Goal: Task Accomplishment & Management: Manage account settings

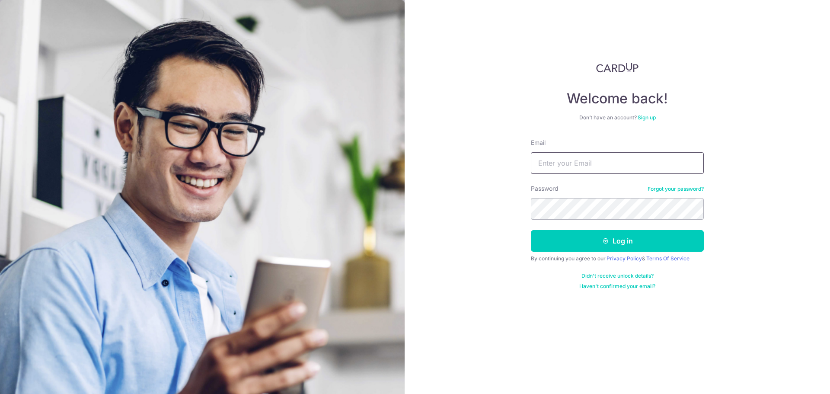
click at [621, 166] on input "Email" at bounding box center [617, 163] width 173 height 22
type input "[PERSON_NAME][EMAIL_ADDRESS][DOMAIN_NAME]"
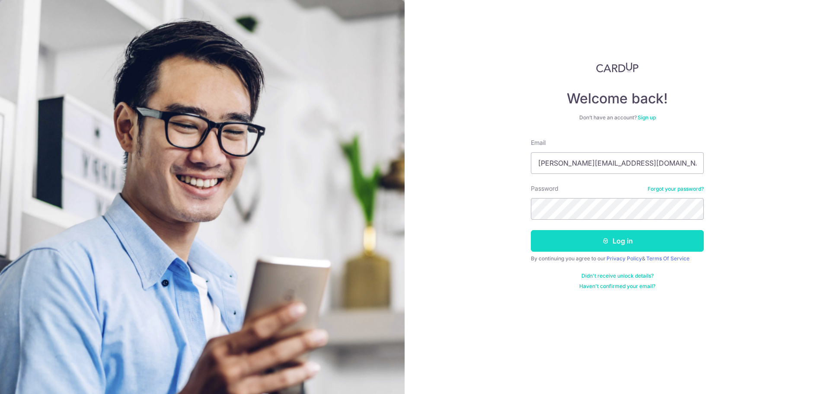
click at [608, 247] on button "Log in" at bounding box center [617, 241] width 173 height 22
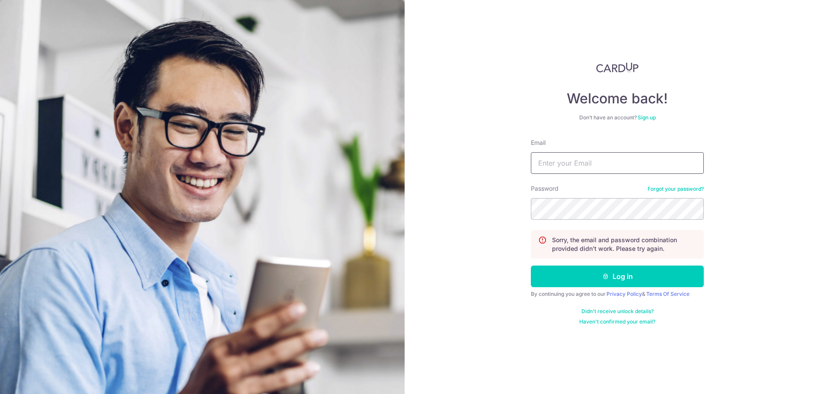
click at [587, 163] on input "Email" at bounding box center [617, 163] width 173 height 22
type input "[PERSON_NAME][EMAIL_ADDRESS][DOMAIN_NAME]"
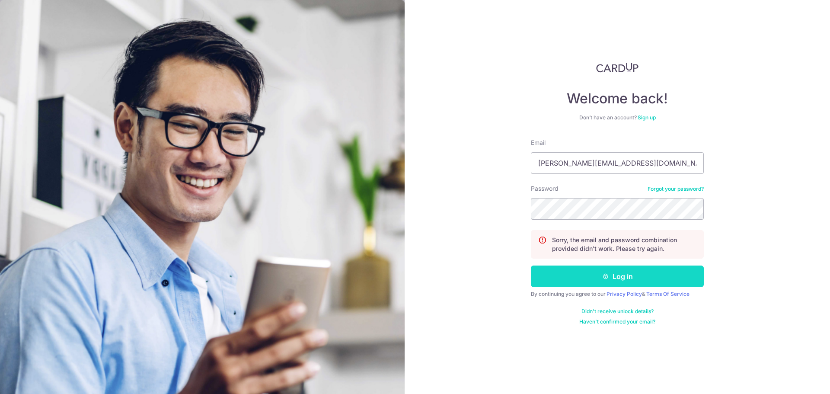
click at [619, 284] on button "Log in" at bounding box center [617, 277] width 173 height 22
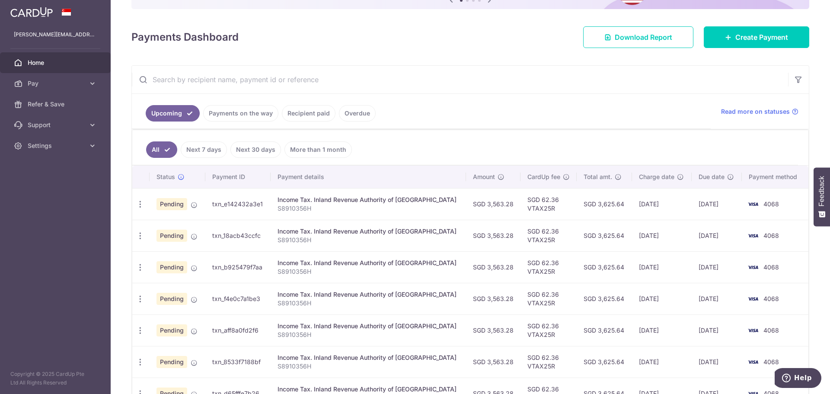
scroll to position [86, 0]
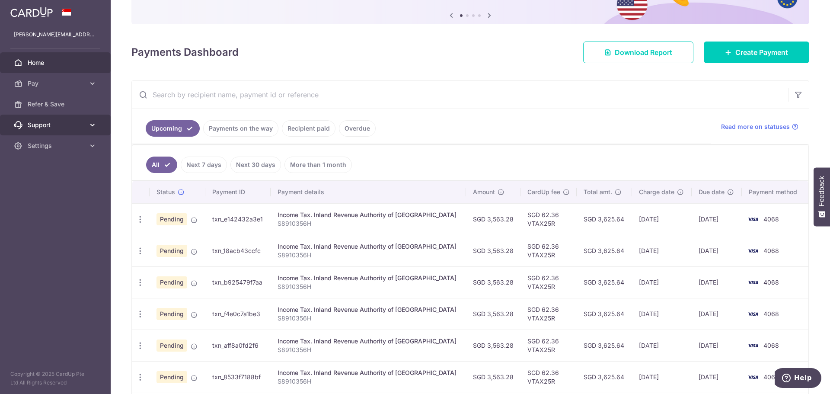
click at [39, 122] on span "Support" at bounding box center [56, 125] width 57 height 9
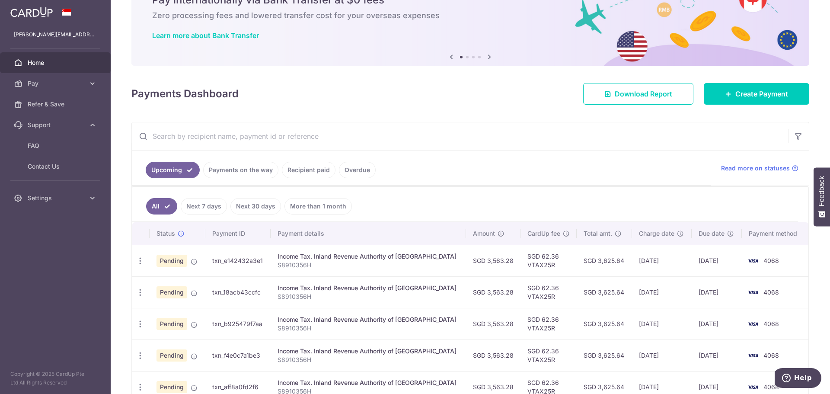
scroll to position [0, 0]
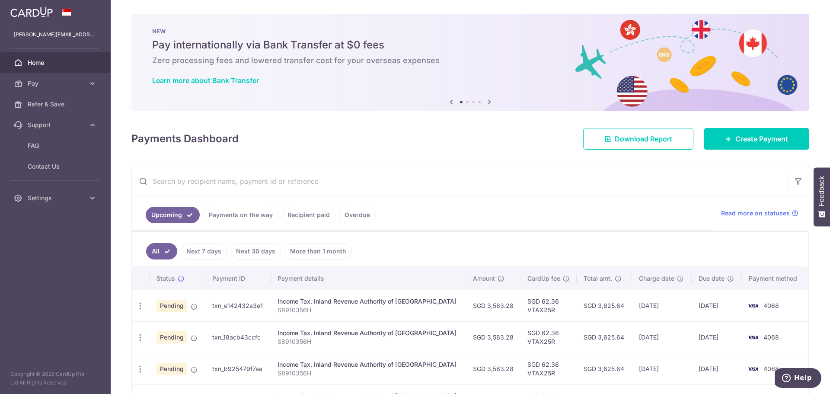
click at [32, 13] on img at bounding box center [31, 12] width 42 height 10
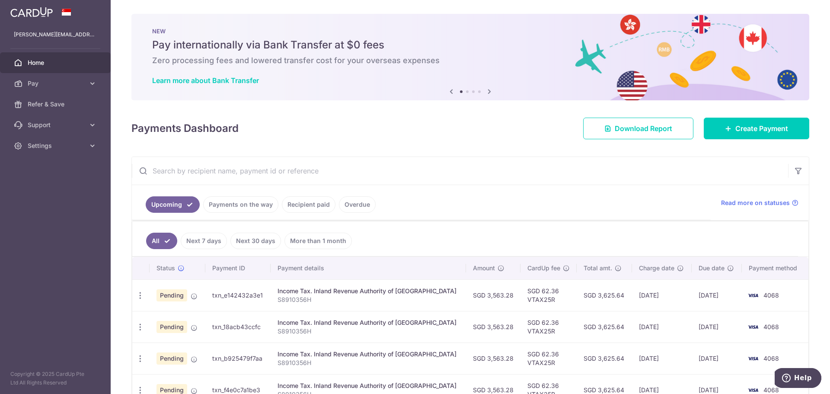
scroll to position [43, 0]
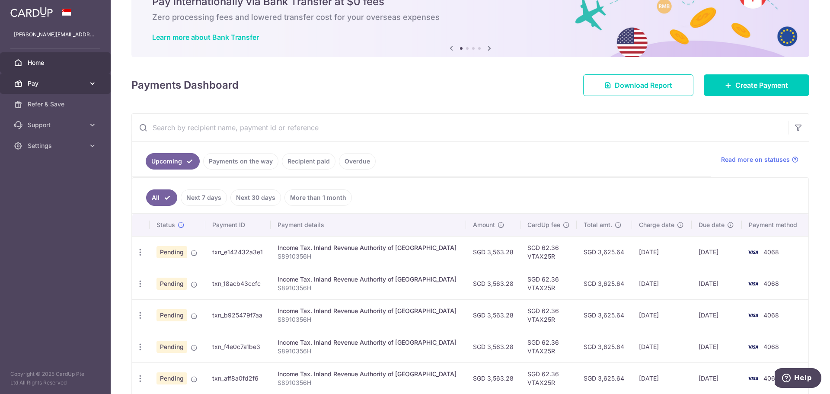
click at [52, 83] on span "Pay" at bounding box center [56, 83] width 57 height 9
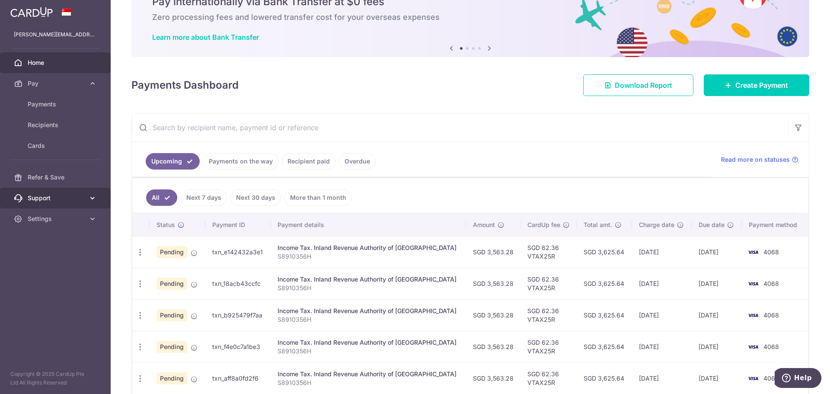
click at [42, 198] on span "Support" at bounding box center [56, 198] width 57 height 9
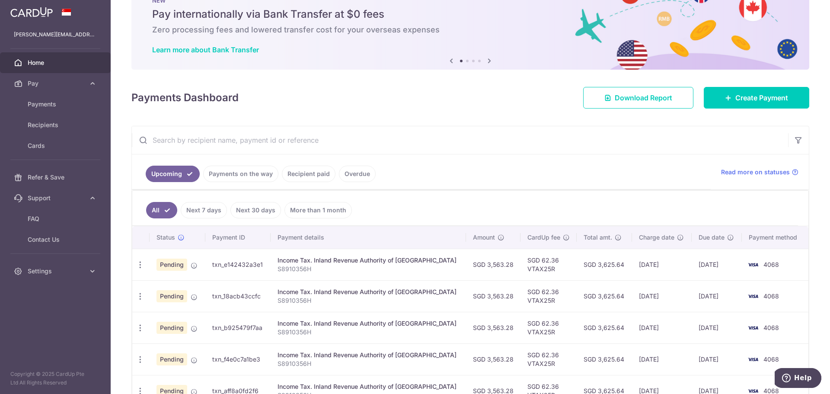
scroll to position [0, 0]
